Goal: Communication & Community: Answer question/provide support

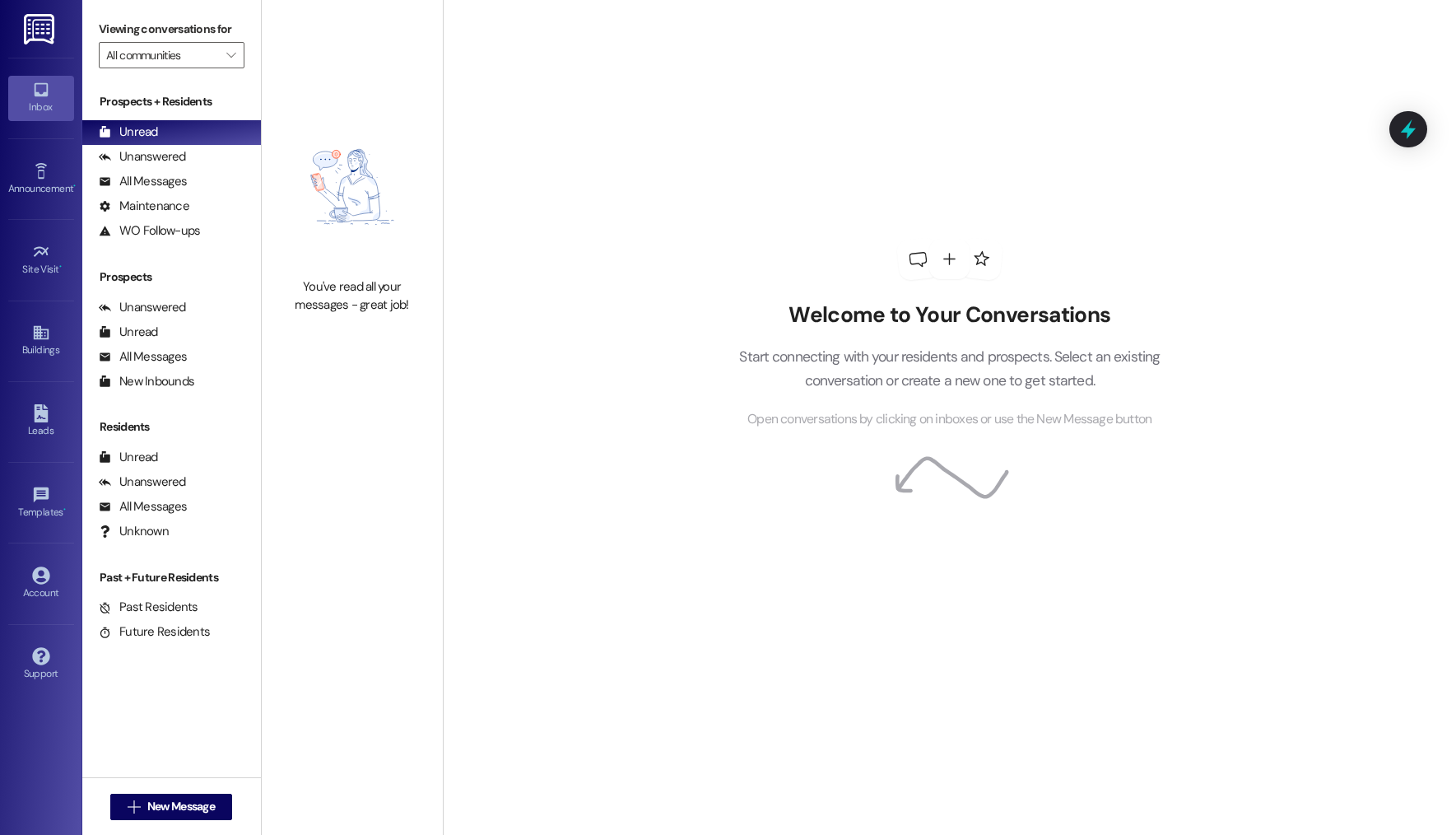
click at [191, 174] on div "All Messages (undefined)" at bounding box center [172, 182] width 179 height 25
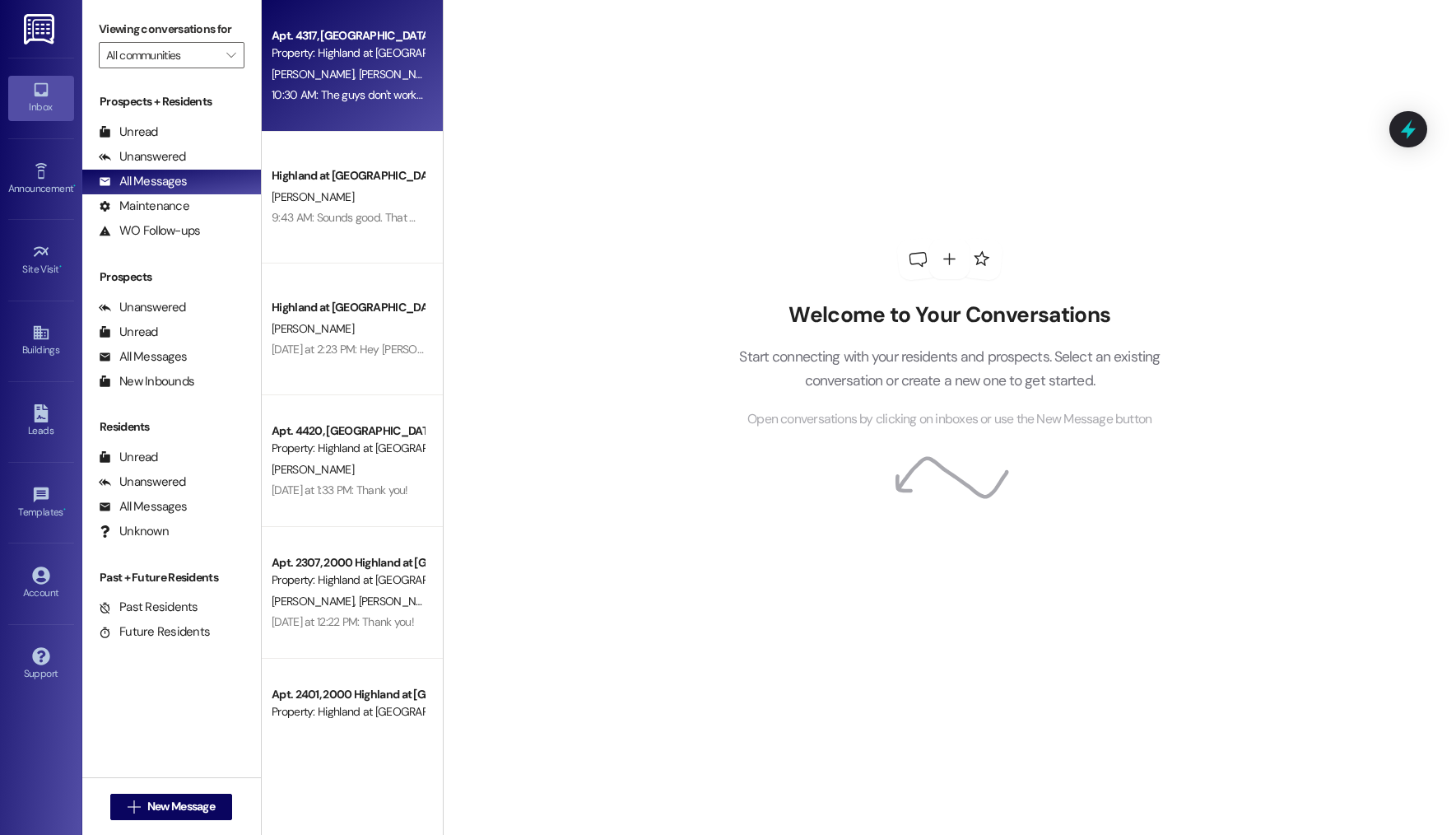
click at [297, 90] on div "10:30 AM: The guys don't work on the weekends, and they usually leave during th…" at bounding box center [806, 95] width 1070 height 15
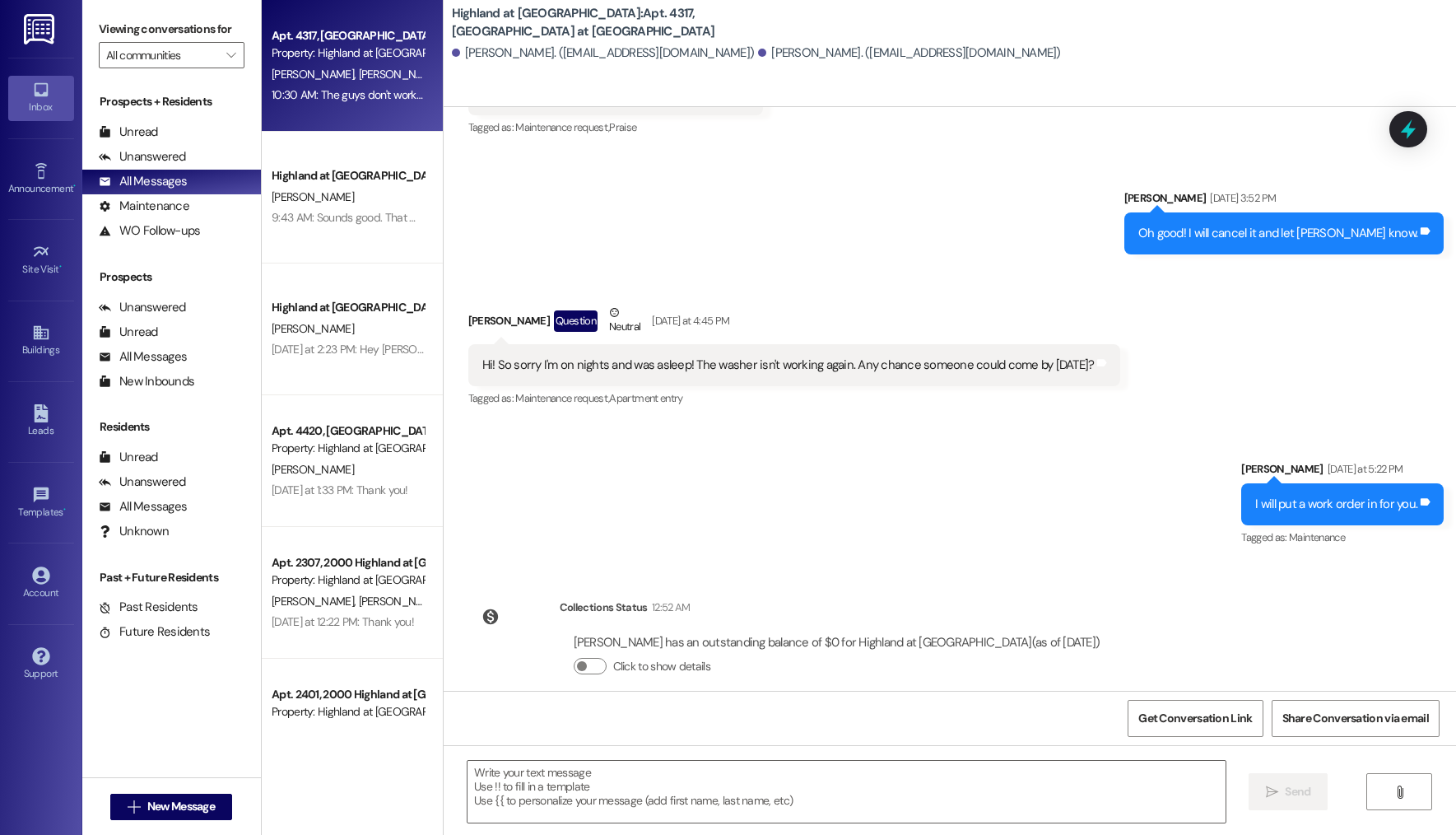
scroll to position [4931, 0]
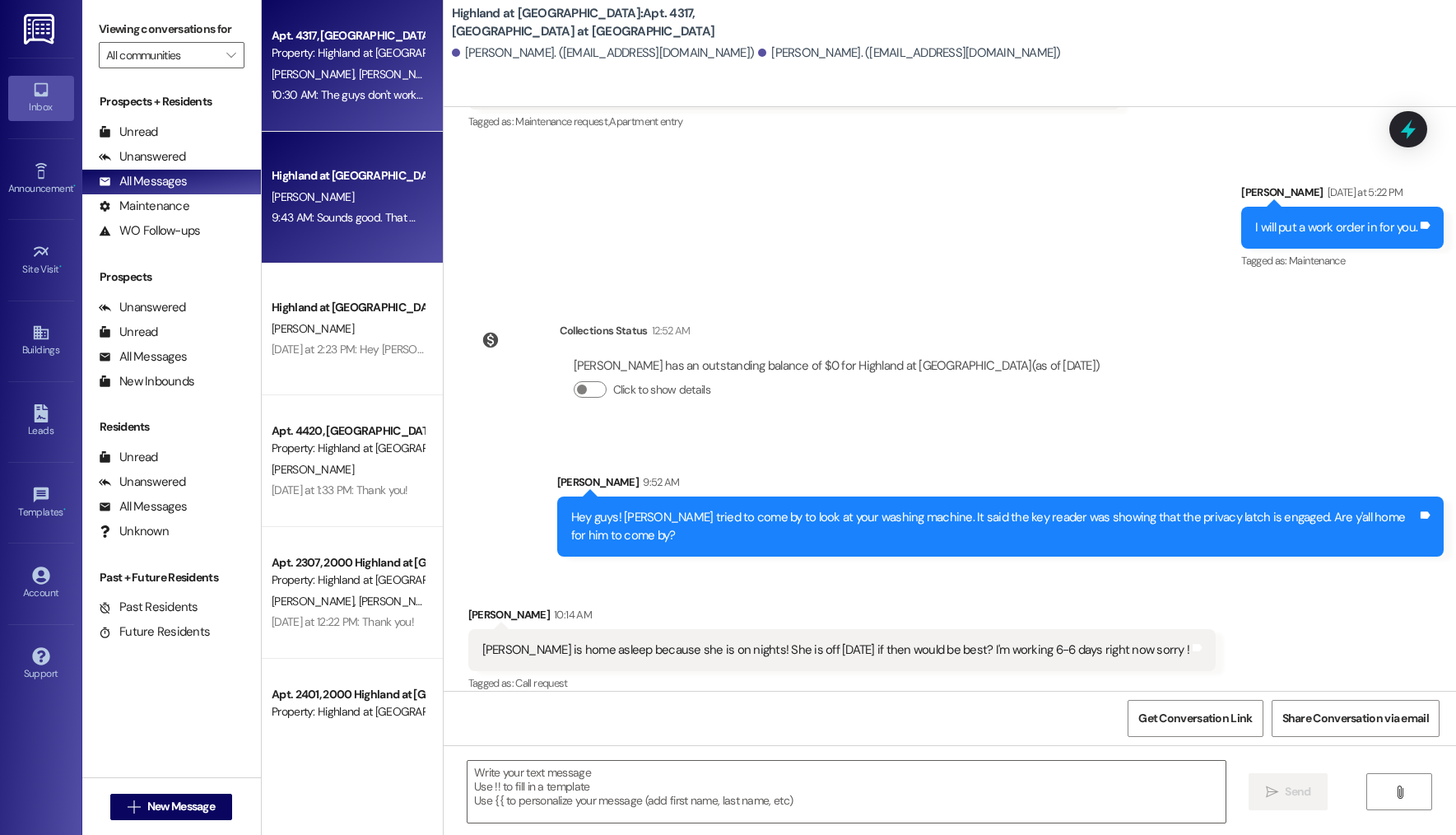
click at [324, 172] on div "Highland at Spring Hill Prospect" at bounding box center [347, 176] width 152 height 17
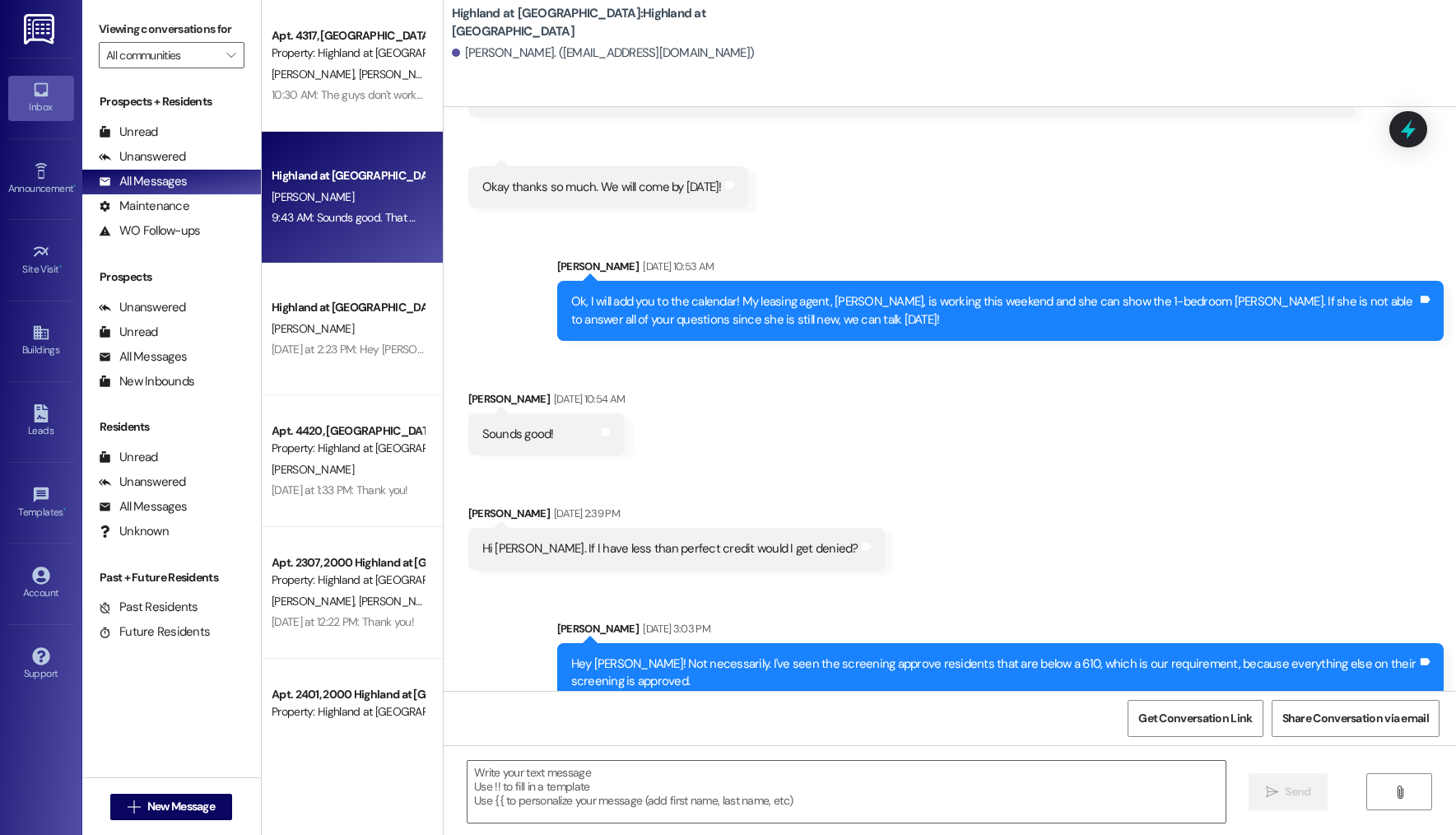
scroll to position [9850, 0]
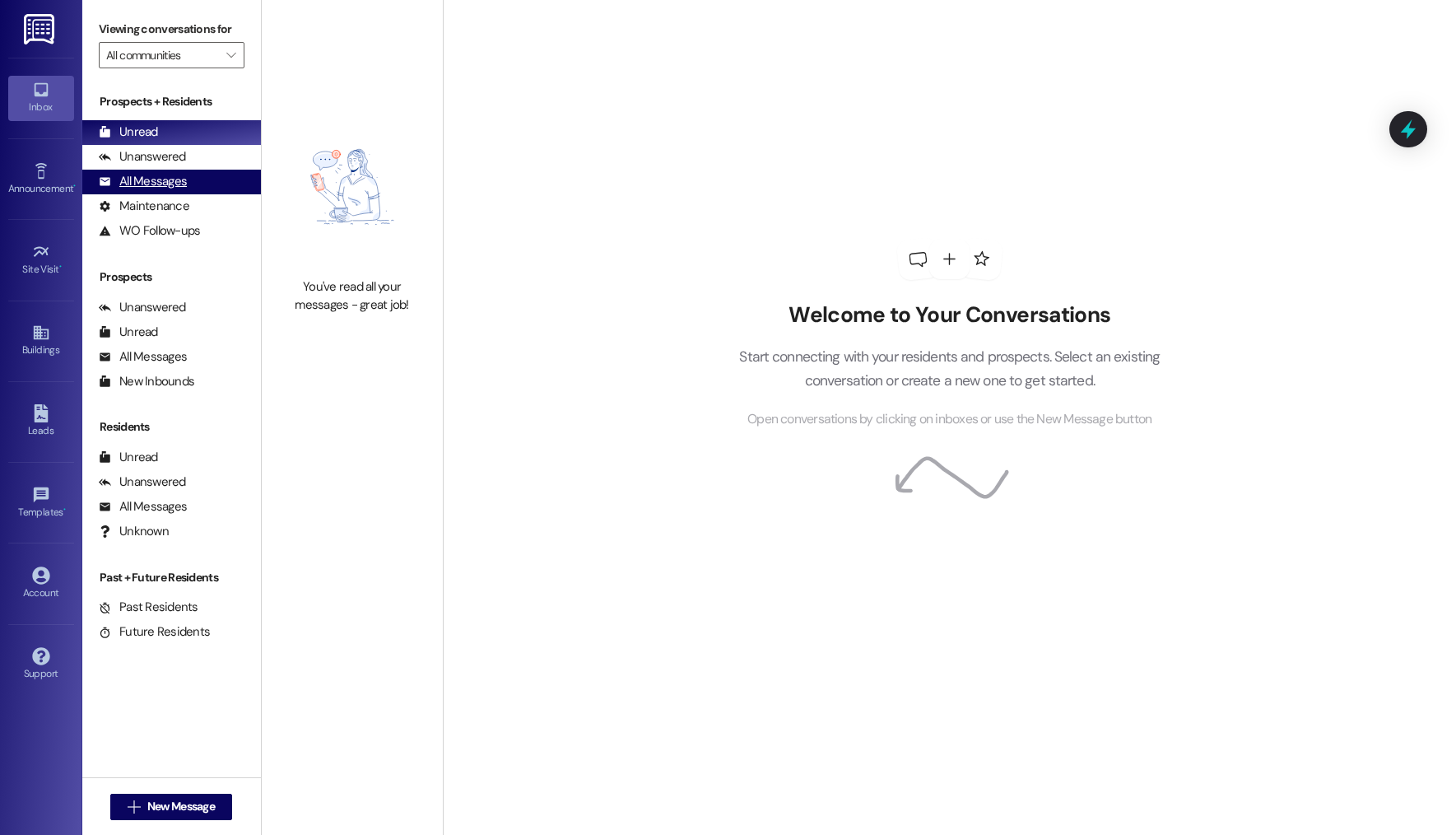
click at [167, 185] on div "All Messages" at bounding box center [143, 182] width 89 height 17
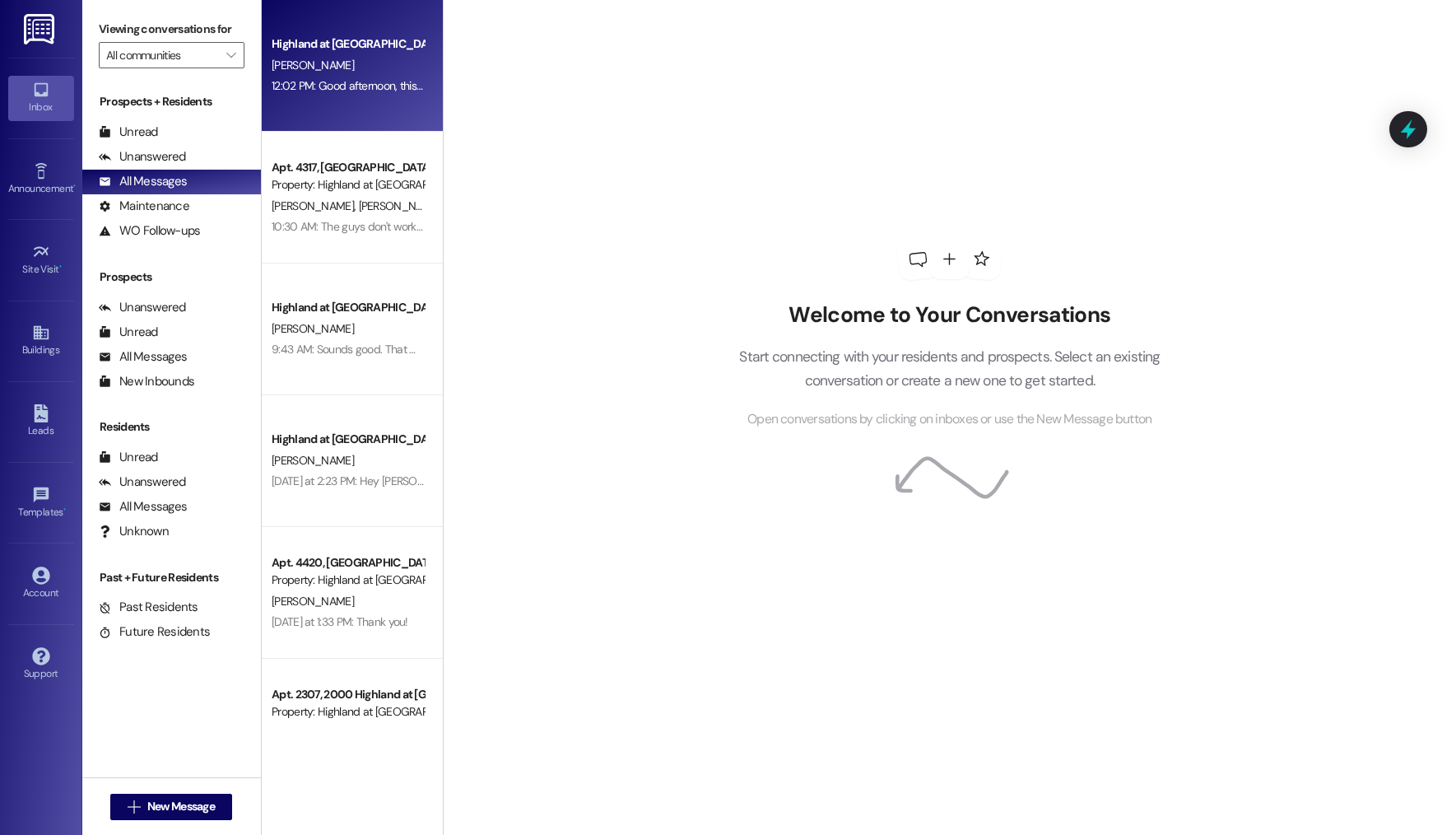
click at [302, 82] on div "12:02 PM: Good afternoon, this is Annie from Highland at Springhill. You have b…" at bounding box center [1060, 86] width 1578 height 15
